Goal: Information Seeking & Learning: Learn about a topic

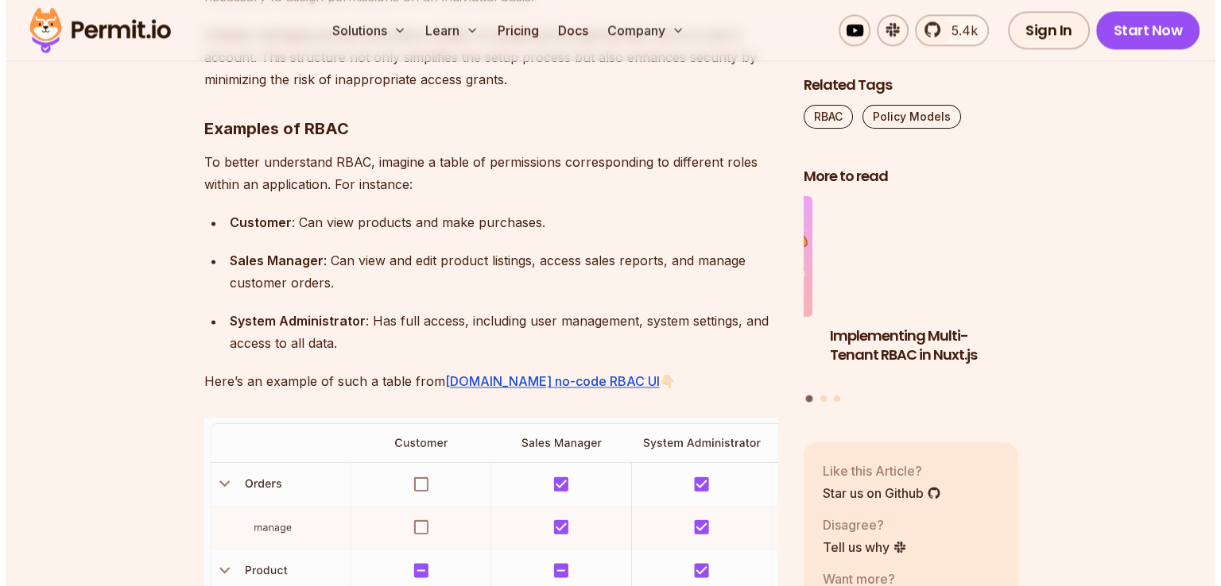
scroll to position [2702, 0]
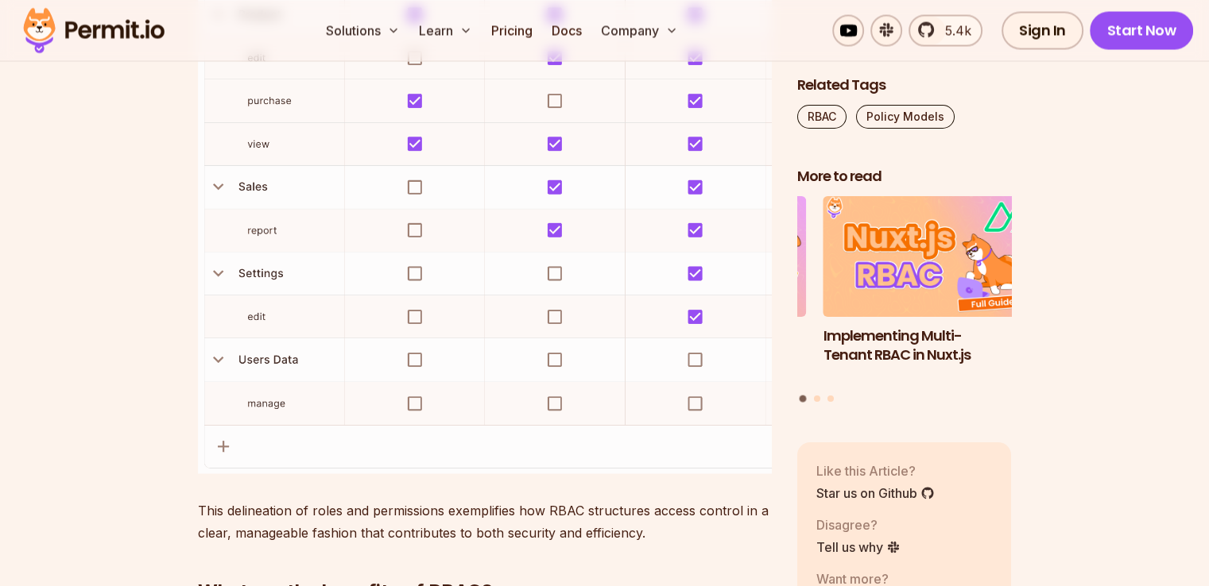
click at [230, 187] on img at bounding box center [485, 168] width 574 height 612
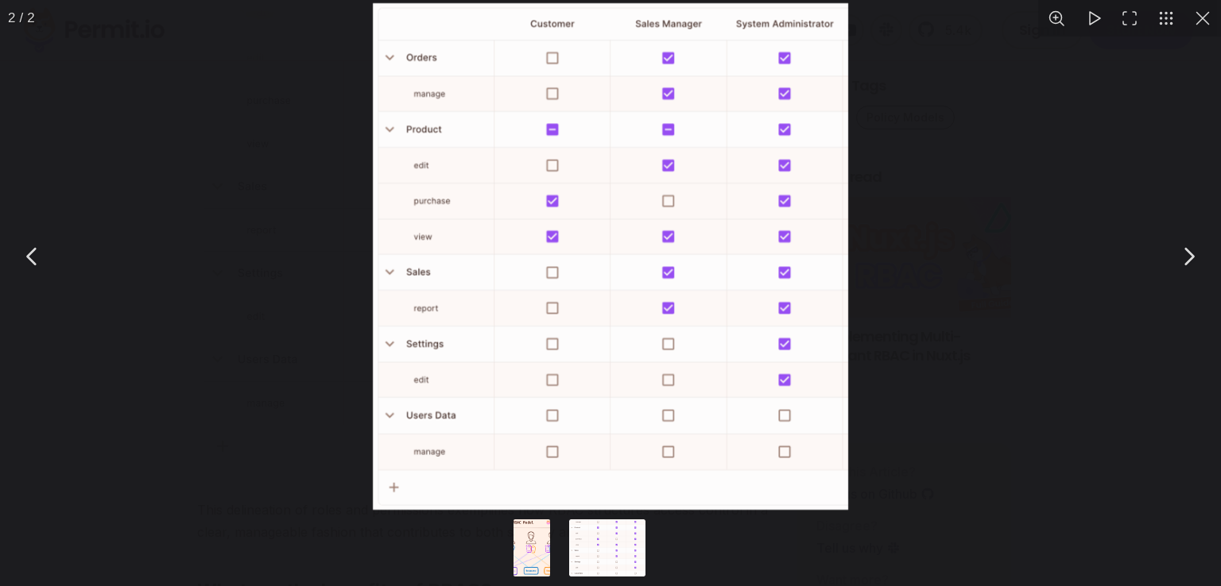
click at [1180, 260] on button "You can close this modal content with the ESC key" at bounding box center [1188, 257] width 40 height 40
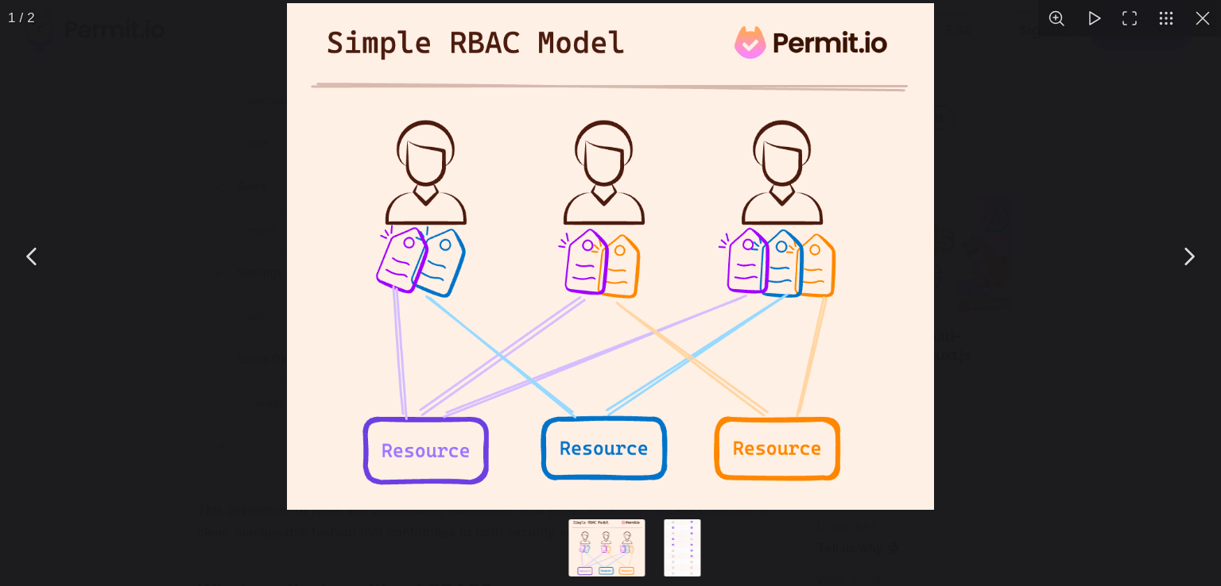
click at [1201, 252] on button "You can close this modal content with the ESC key" at bounding box center [1188, 257] width 40 height 40
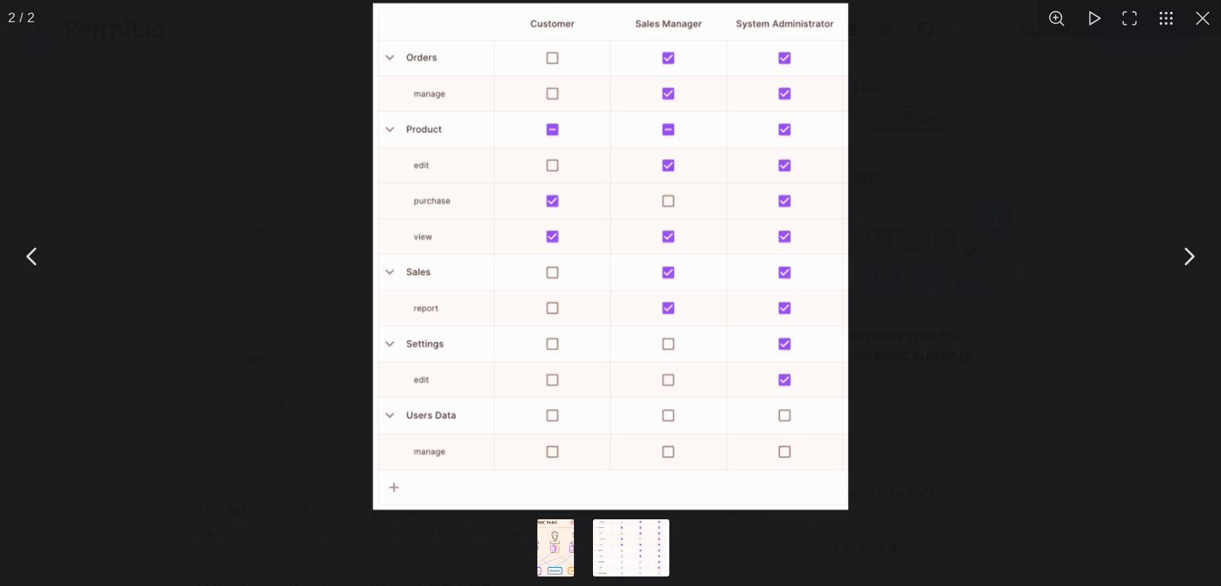
click at [1201, 252] on button "You can close this modal content with the ESC key" at bounding box center [1188, 257] width 40 height 40
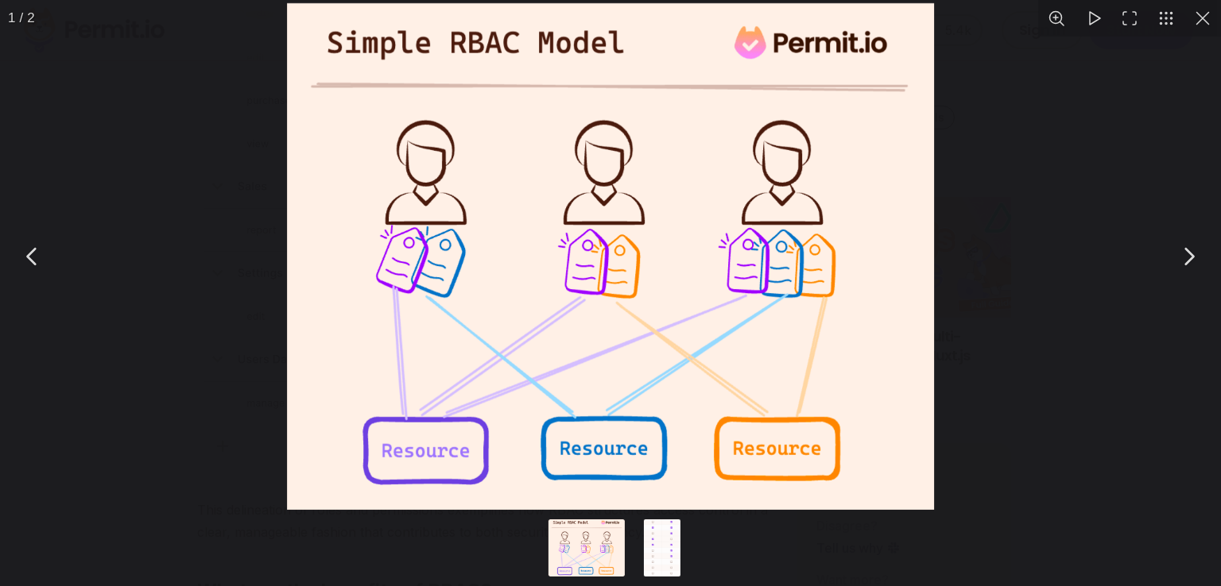
click at [1201, 252] on button "You can close this modal content with the ESC key" at bounding box center [1188, 257] width 40 height 40
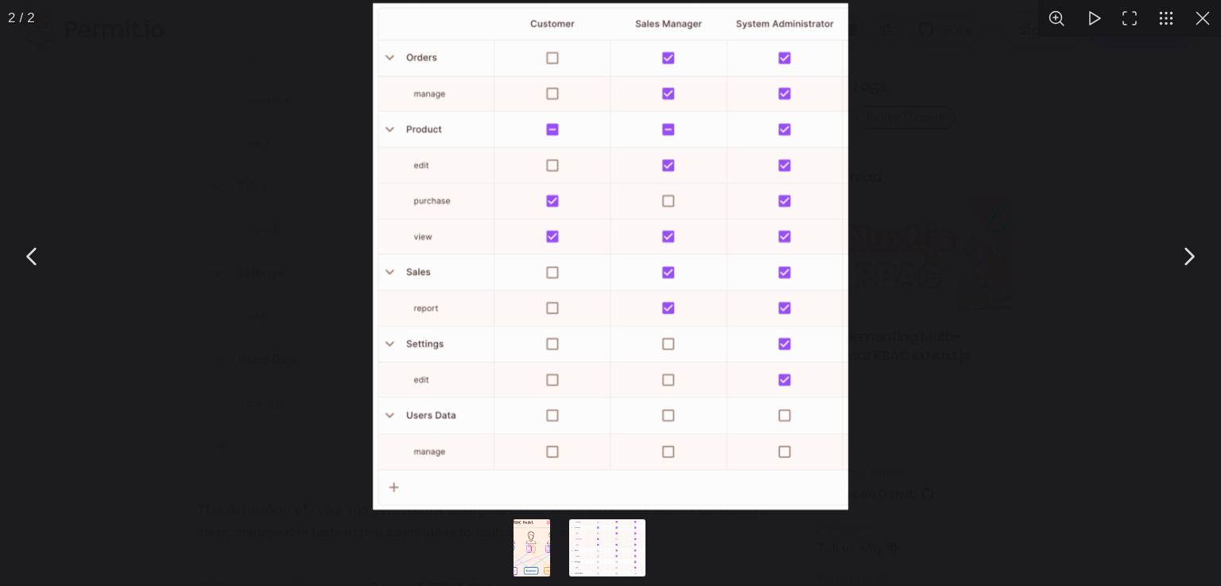
click at [1201, 252] on button "You can close this modal content with the ESC key" at bounding box center [1188, 257] width 40 height 40
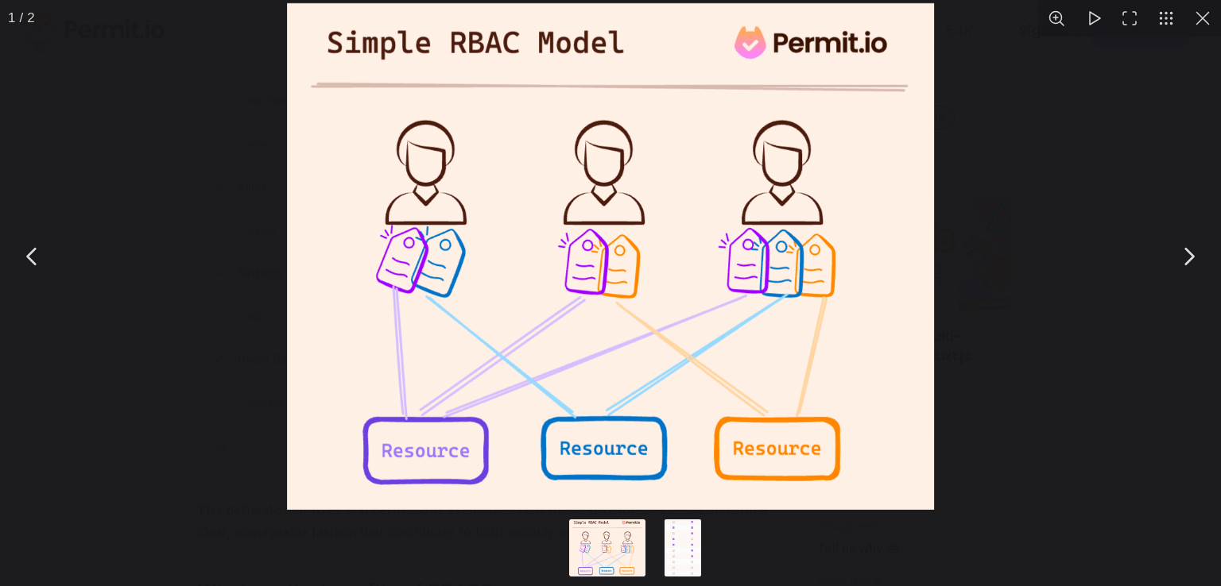
click at [1101, 224] on div "You can close this modal content with the ESC key" at bounding box center [610, 256] width 1221 height 513
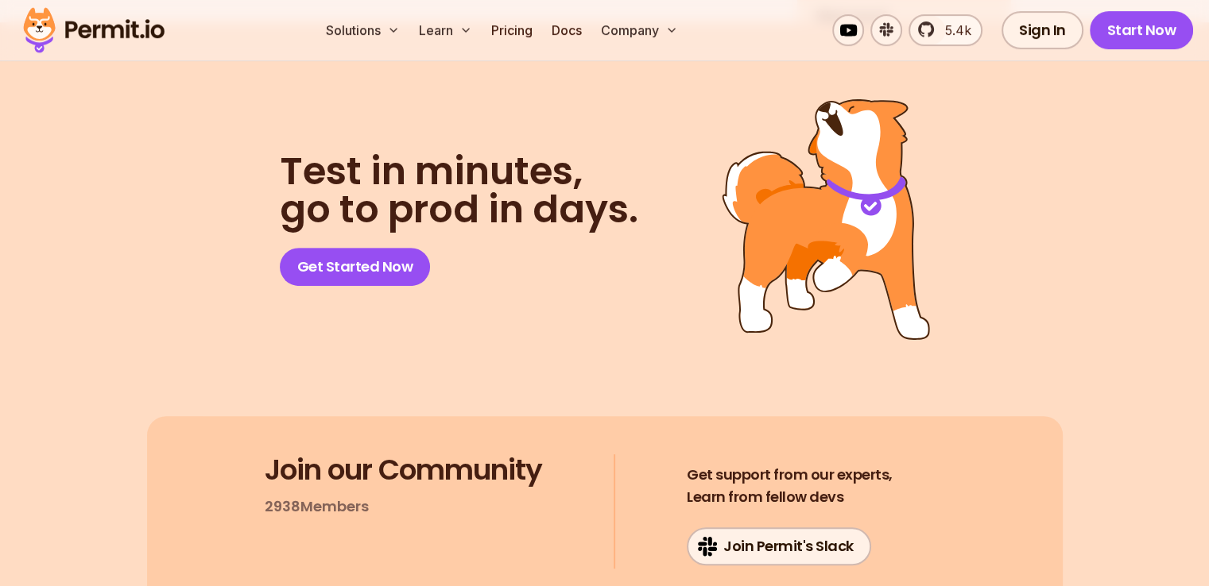
scroll to position [6436, 0]
